Goal: Task Accomplishment & Management: Use online tool/utility

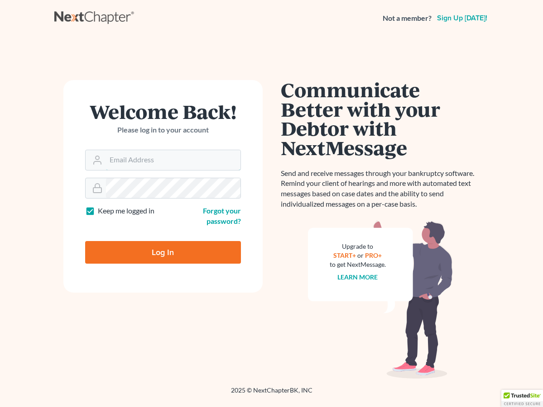
type input "[EMAIL_ADDRESS][DOMAIN_NAME]"
click at [171, 249] on input "Log In" at bounding box center [163, 252] width 156 height 23
type input "Thinking..."
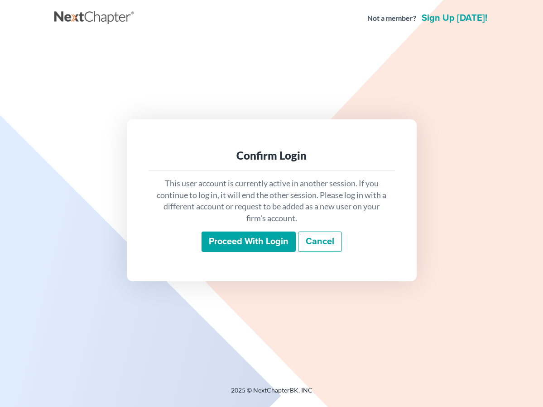
click at [235, 239] on input "Proceed with login" at bounding box center [248, 242] width 94 height 21
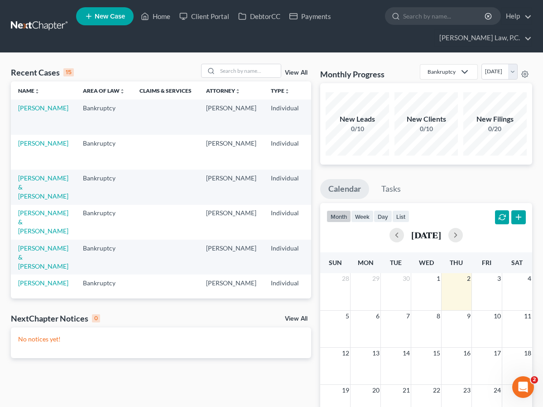
click at [291, 319] on link "View All" at bounding box center [296, 319] width 23 height 6
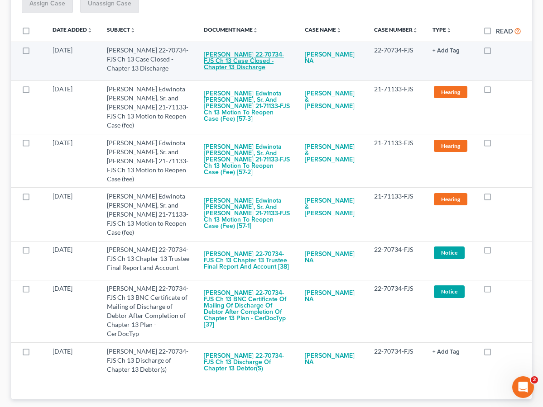
scroll to position [209, 0]
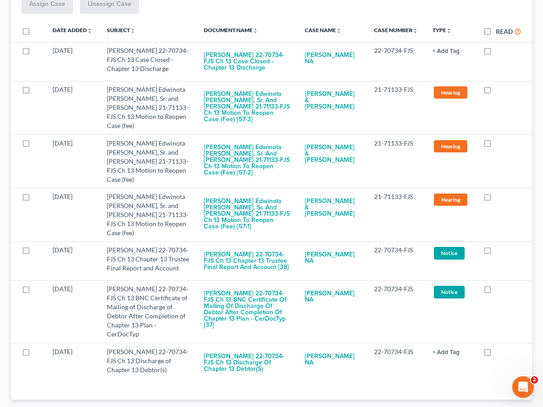
click at [495, 33] on label "Read" at bounding box center [507, 31] width 25 height 10
click at [499, 32] on input "Read" at bounding box center [502, 29] width 6 height 6
checkbox input "true"
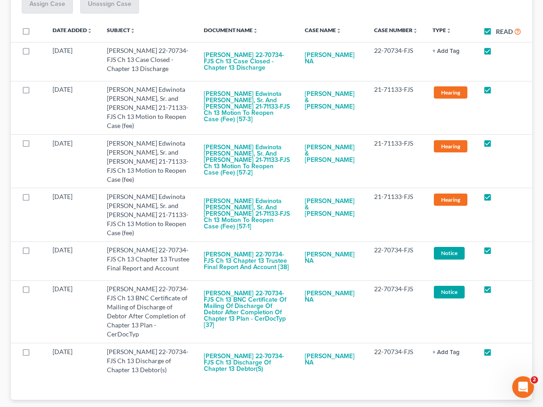
checkbox input "true"
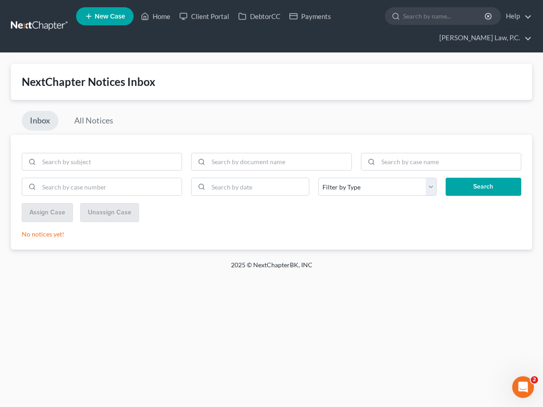
scroll to position [0, 0]
click at [160, 19] on link "Home" at bounding box center [155, 16] width 38 height 16
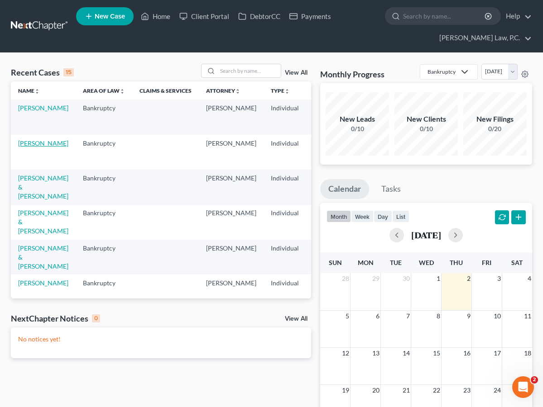
click at [29, 147] on link "[PERSON_NAME]" at bounding box center [43, 143] width 50 height 8
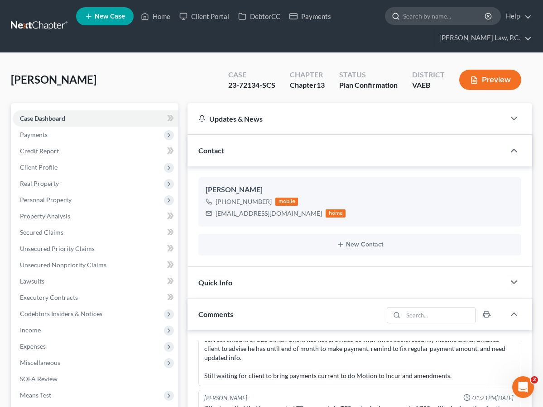
click at [422, 13] on input "search" at bounding box center [444, 16] width 83 height 17
type input "steadm"
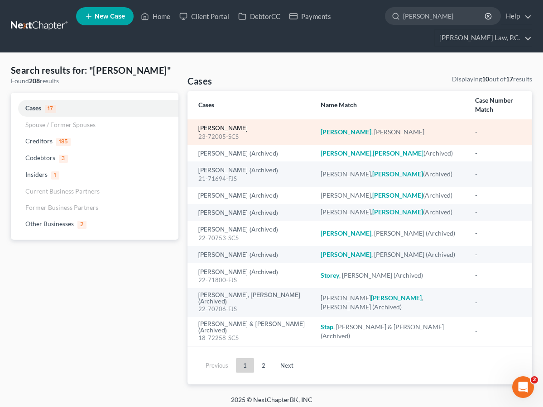
click at [231, 125] on link "[PERSON_NAME]" at bounding box center [222, 128] width 49 height 6
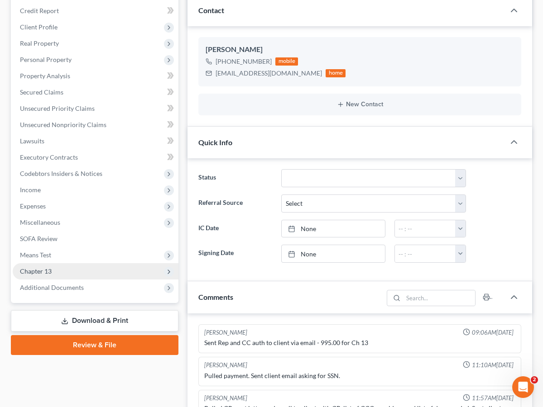
scroll to position [4249, 0]
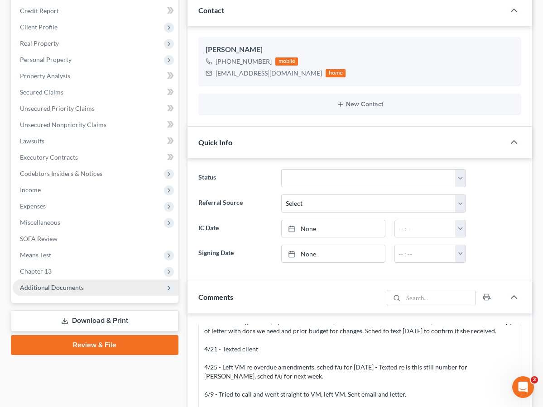
click at [51, 286] on span "Additional Documents" at bounding box center [52, 288] width 64 height 8
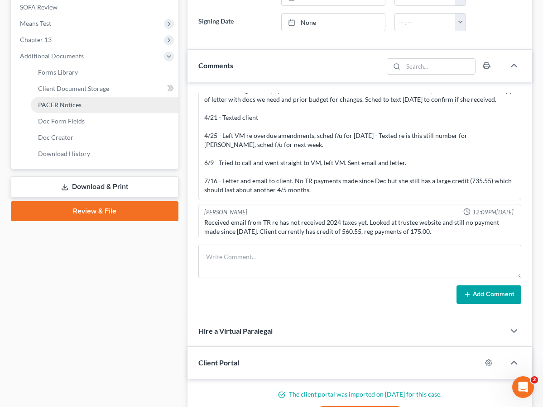
scroll to position [-3, 0]
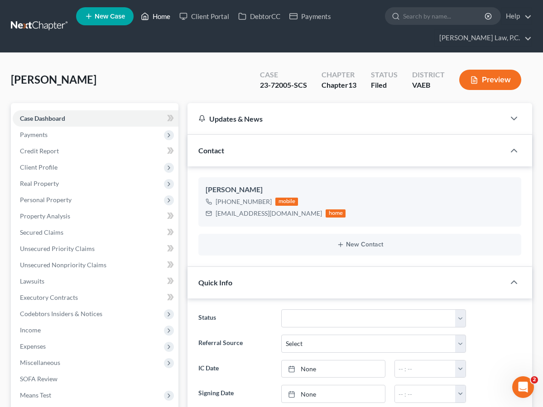
click at [157, 15] on link "Home" at bounding box center [155, 16] width 38 height 16
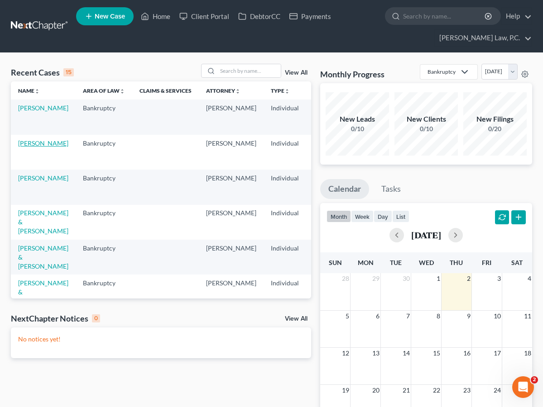
click at [25, 143] on link "[PERSON_NAME]" at bounding box center [43, 143] width 50 height 8
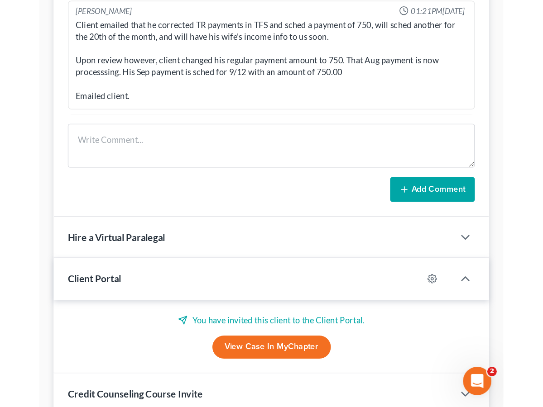
scroll to position [3838, 0]
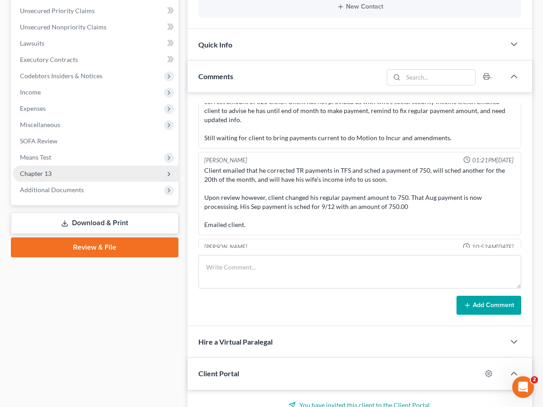
click at [87, 178] on span "Chapter 13" at bounding box center [96, 174] width 166 height 16
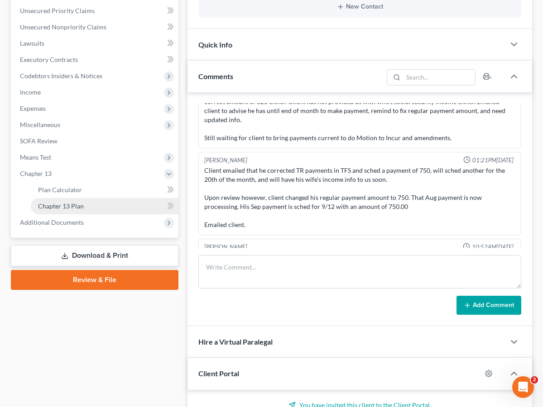
click at [94, 205] on link "Chapter 13 Plan" at bounding box center [105, 206] width 148 height 16
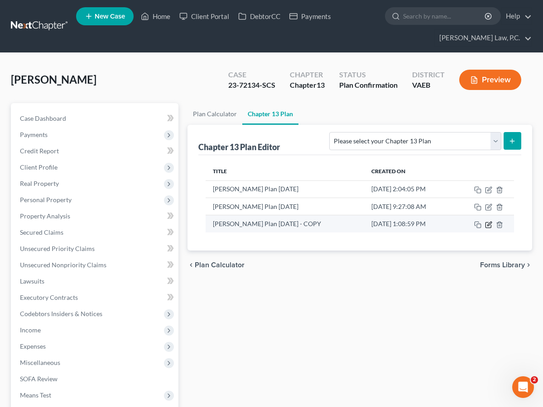
click at [490, 226] on icon "button" at bounding box center [488, 224] width 7 height 7
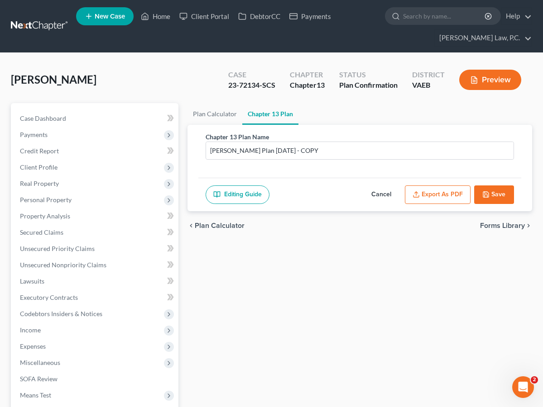
click at [438, 194] on button "Export as PDF" at bounding box center [438, 195] width 66 height 19
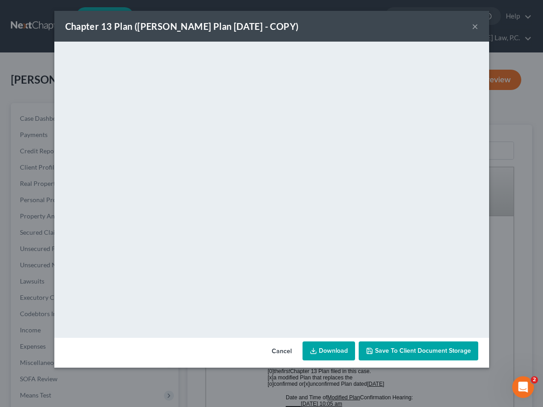
click at [475, 28] on button "×" at bounding box center [474, 26] width 6 height 11
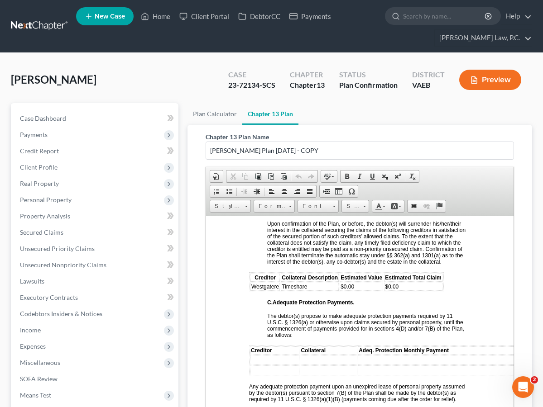
scroll to position [1550, 0]
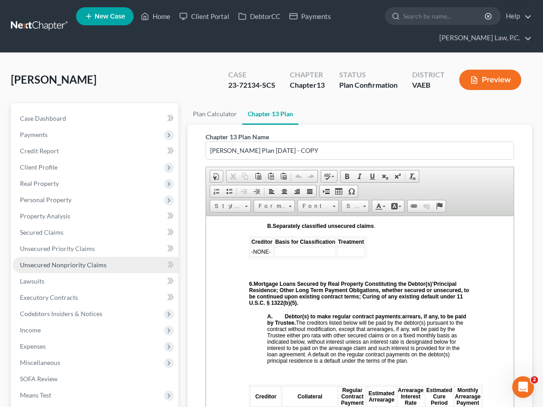
click at [61, 259] on link "Unsecured Nonpriority Claims" at bounding box center [96, 265] width 166 height 16
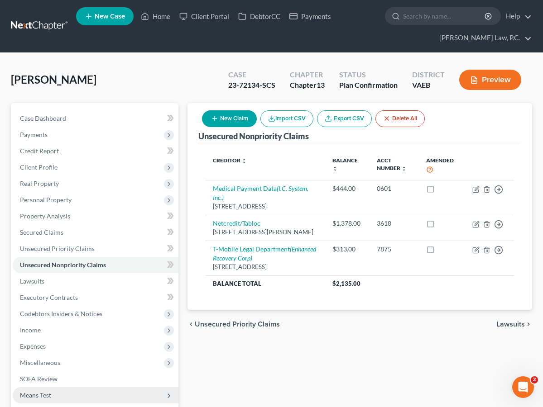
scroll to position [123, 0]
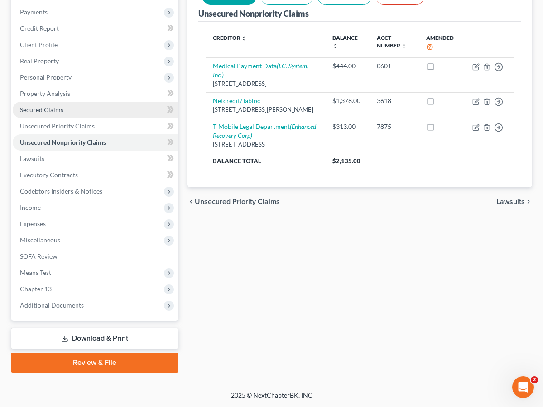
click at [109, 111] on link "Secured Claims" at bounding box center [96, 110] width 166 height 16
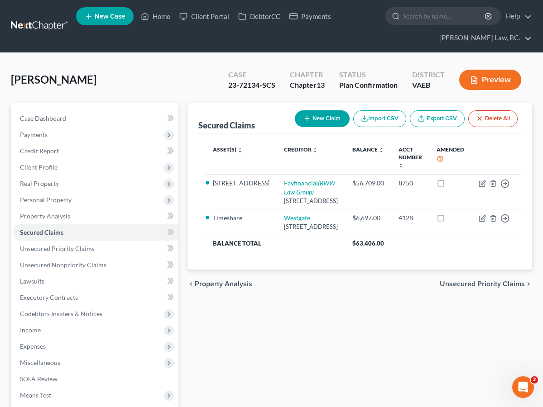
click at [456, 288] on span "Unsecured Priority Claims" at bounding box center [481, 284] width 85 height 7
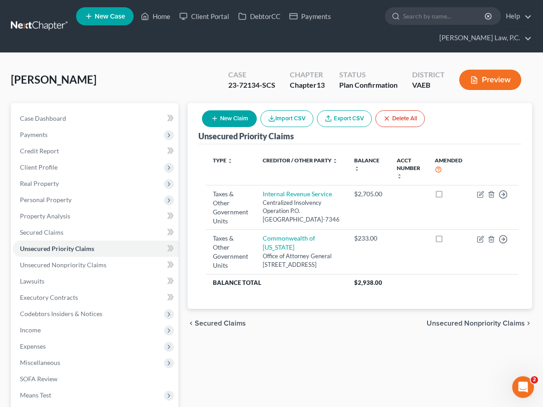
scroll to position [123, 0]
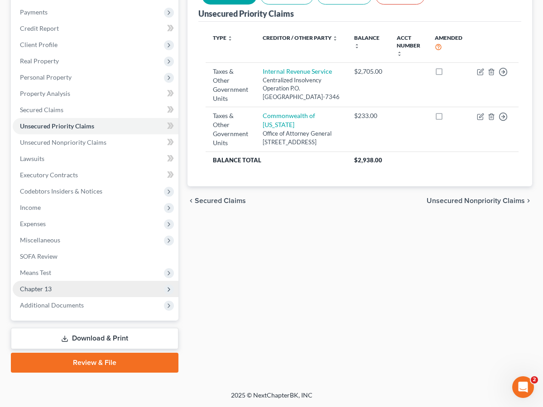
click at [80, 286] on span "Chapter 13" at bounding box center [96, 289] width 166 height 16
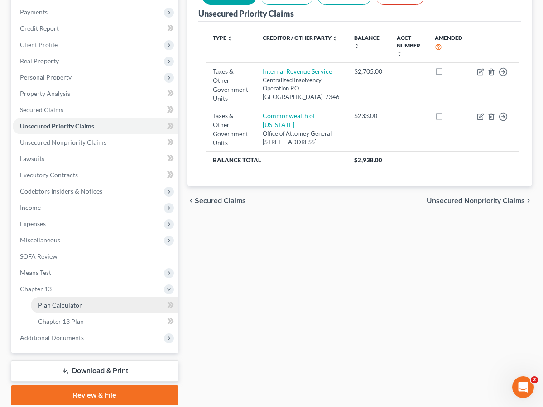
click at [127, 309] on link "Plan Calculator" at bounding box center [105, 305] width 148 height 16
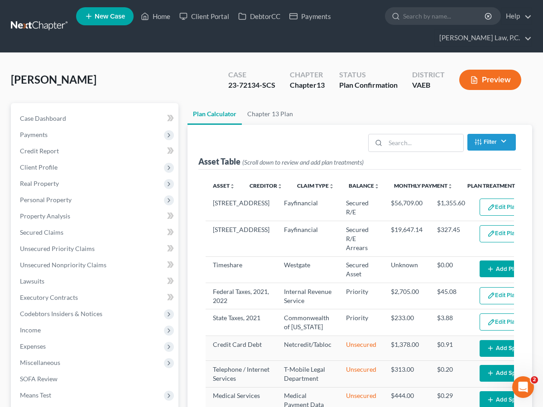
select select "59"
